Goal: Transaction & Acquisition: Purchase product/service

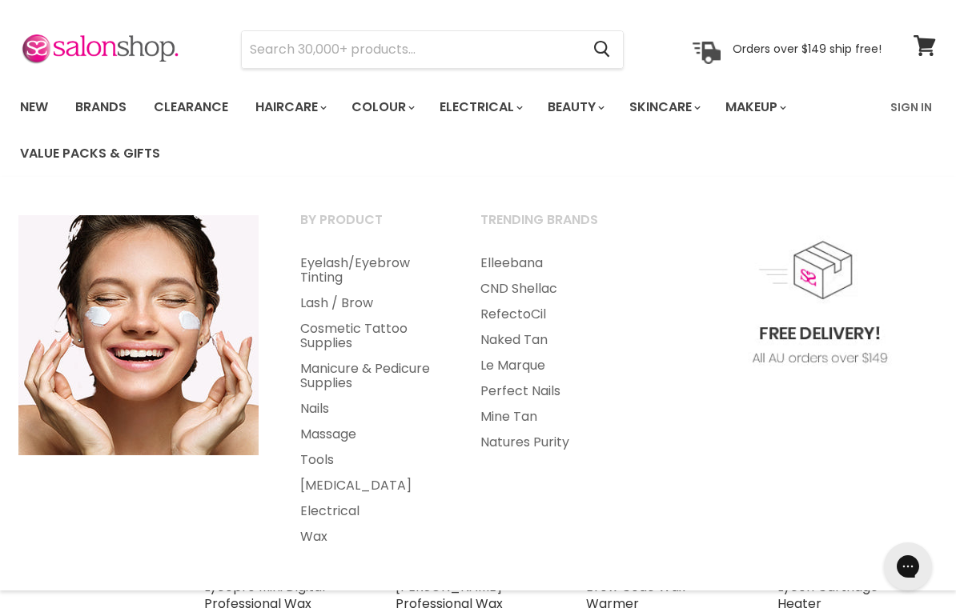
scroll to position [66, 0]
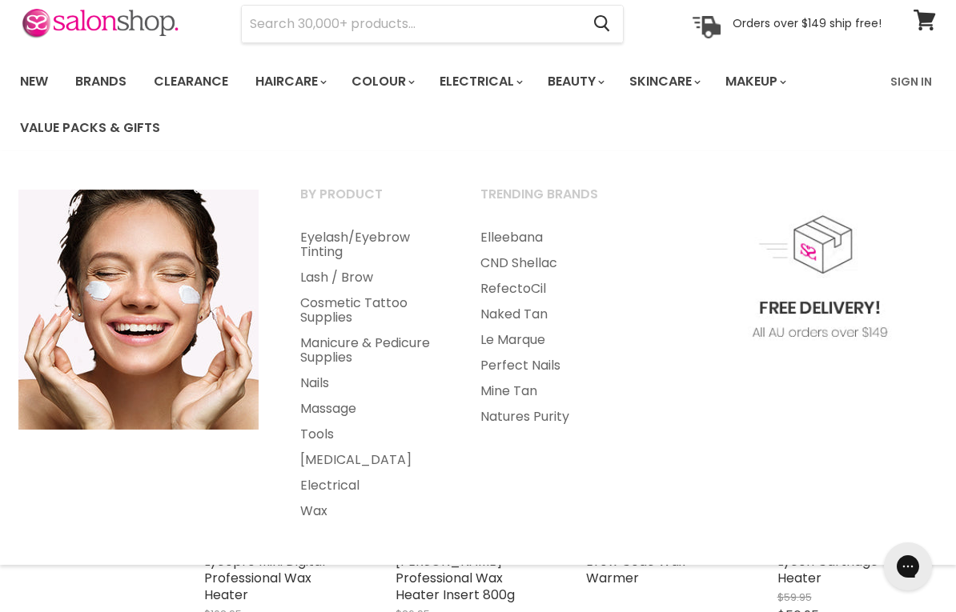
click at [311, 508] on link "Wax" at bounding box center [368, 512] width 177 height 26
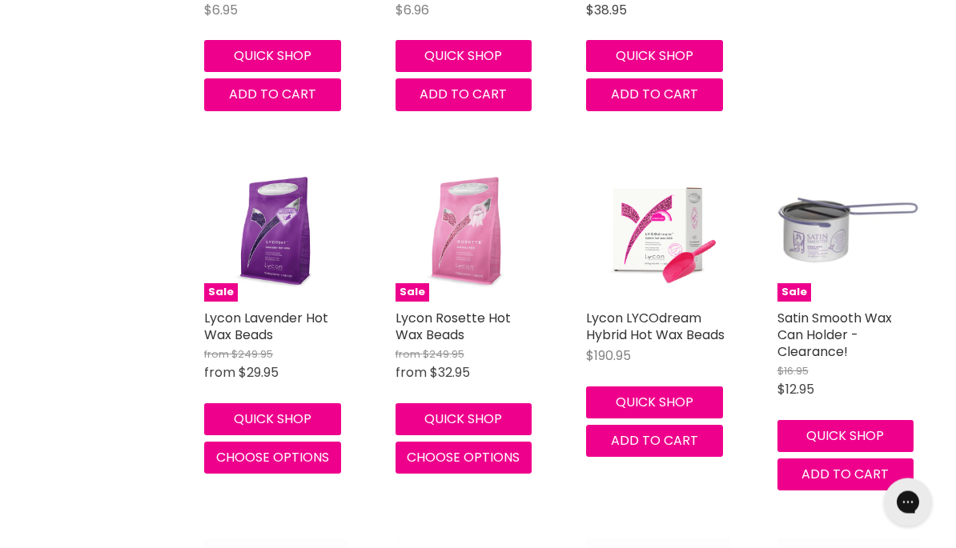
scroll to position [1008, 0]
click at [251, 257] on img "Main content" at bounding box center [275, 230] width 143 height 143
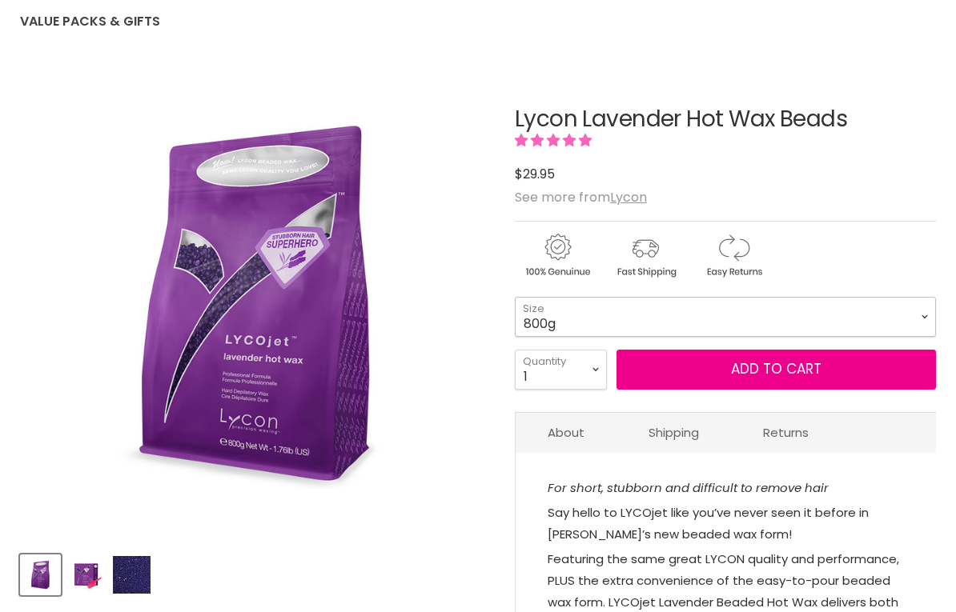
click at [528, 315] on select "800g 5kg" at bounding box center [725, 317] width 421 height 40
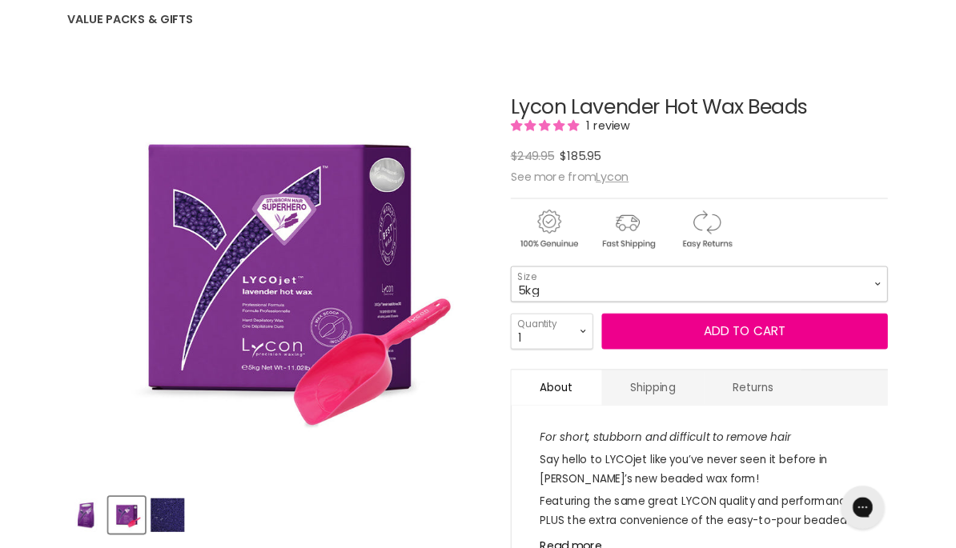
scroll to position [237, 0]
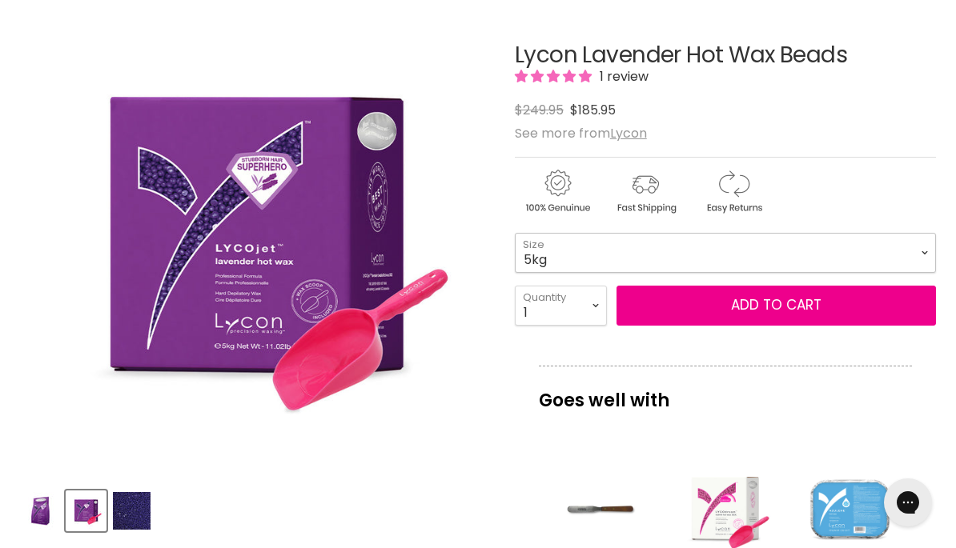
click at [540, 243] on select "800g 5kg" at bounding box center [725, 253] width 421 height 40
select select "800g"
